Goal: Transaction & Acquisition: Obtain resource

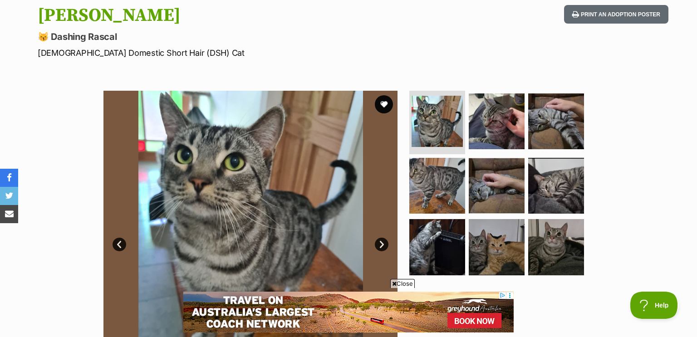
click at [376, 237] on img at bounding box center [250, 238] width 294 height 294
click at [379, 244] on link "Next" at bounding box center [382, 245] width 14 height 14
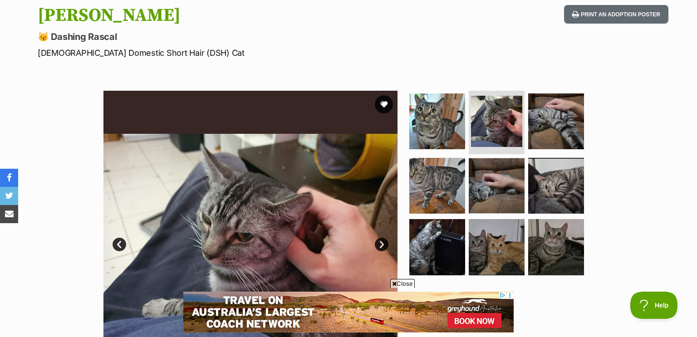
click at [379, 244] on link "Next" at bounding box center [382, 245] width 14 height 14
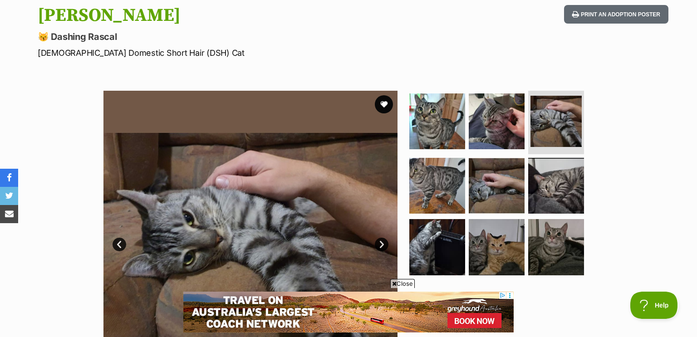
click at [379, 244] on link "Next" at bounding box center [382, 245] width 14 height 14
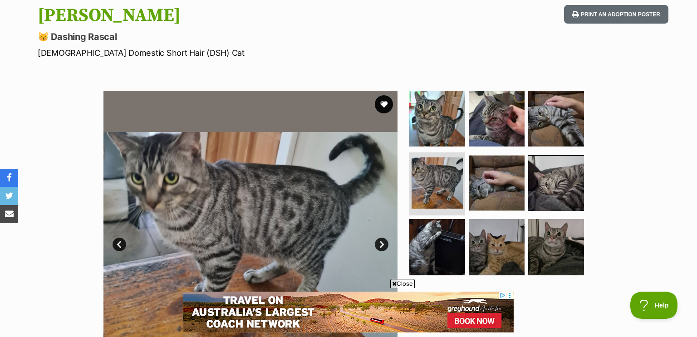
click at [379, 244] on link "Next" at bounding box center [382, 245] width 14 height 14
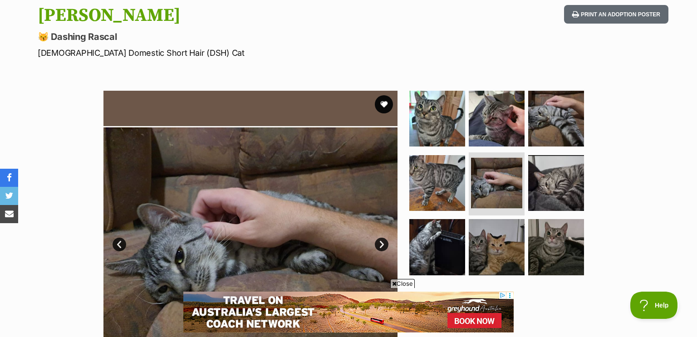
click at [379, 244] on link "Next" at bounding box center [382, 245] width 14 height 14
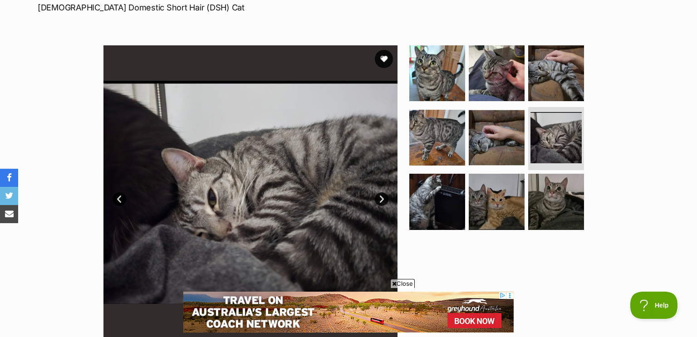
scroll to position [147, 0]
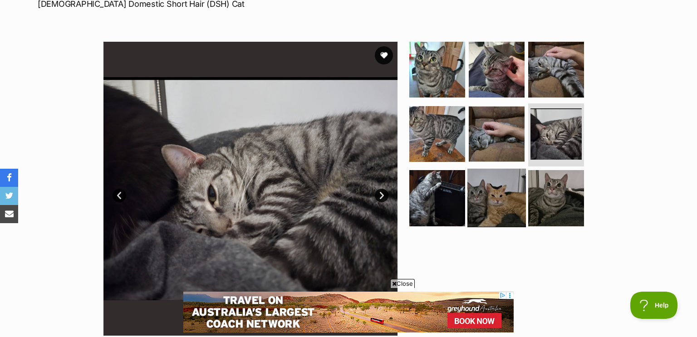
click at [478, 202] on img at bounding box center [496, 198] width 59 height 59
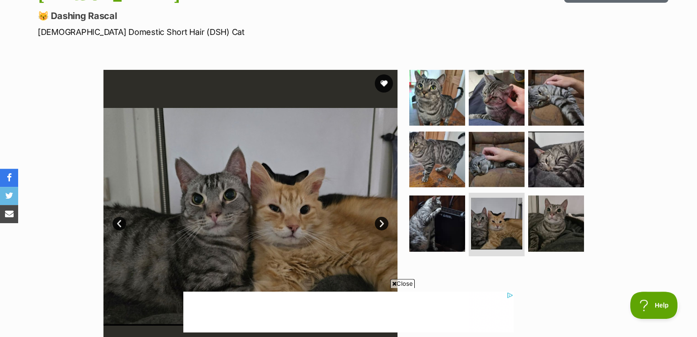
scroll to position [49, 0]
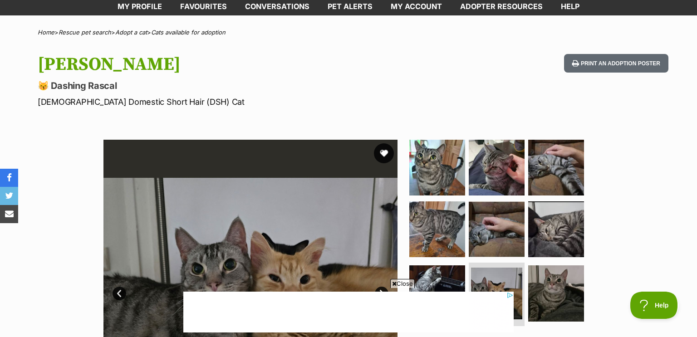
click at [384, 147] on button "favourite" at bounding box center [384, 153] width 20 height 20
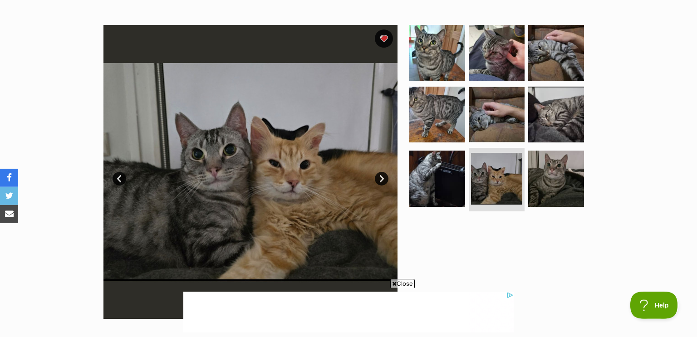
scroll to position [196, 0]
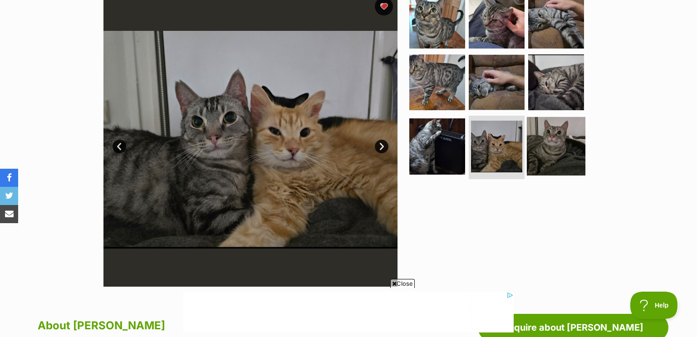
click at [544, 151] on img at bounding box center [556, 146] width 59 height 59
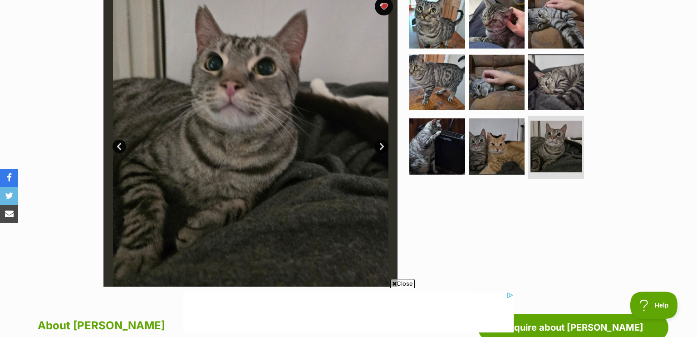
click at [380, 148] on link "Next" at bounding box center [382, 147] width 14 height 14
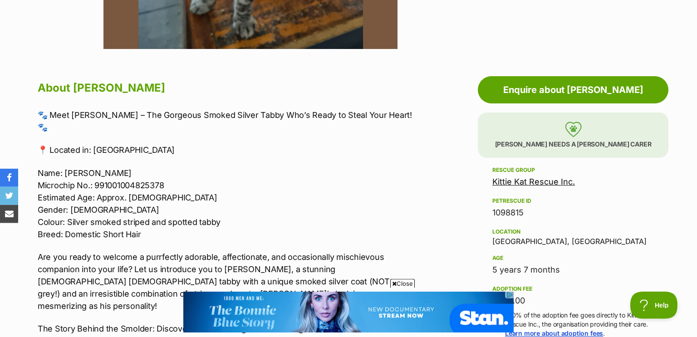
scroll to position [490, 0]
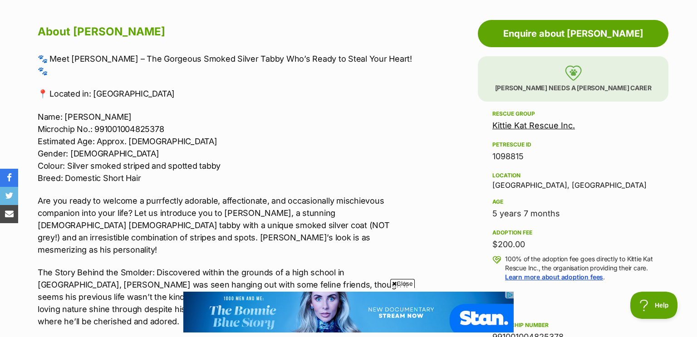
click at [558, 126] on link "Kittie Kat Rescue Inc." at bounding box center [533, 126] width 83 height 10
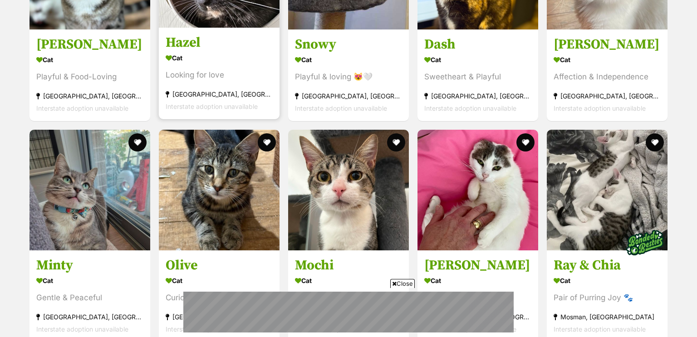
scroll to position [1421, 0]
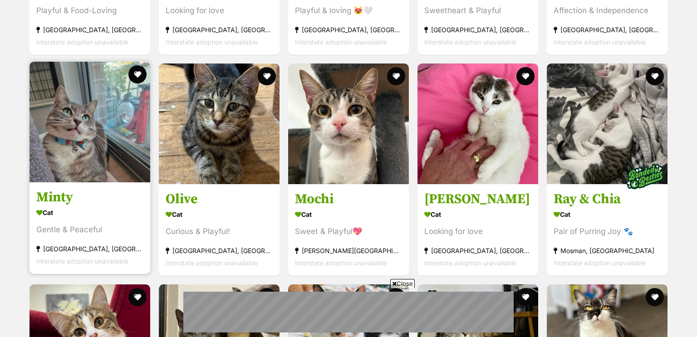
click at [52, 142] on img at bounding box center [89, 122] width 121 height 121
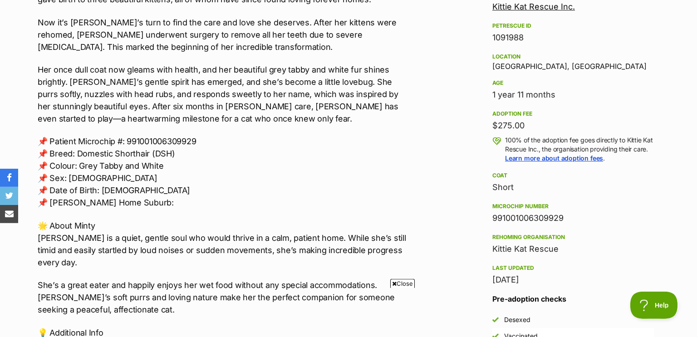
scroll to position [539, 0]
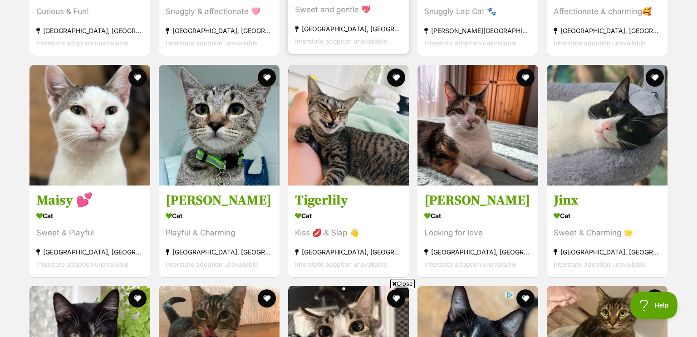
scroll to position [2058, 0]
